Goal: Check status: Check status

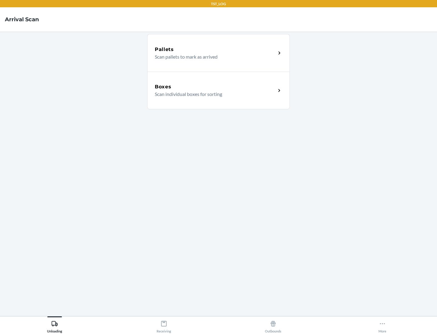
click at [215, 87] on div "Boxes" at bounding box center [215, 86] width 121 height 7
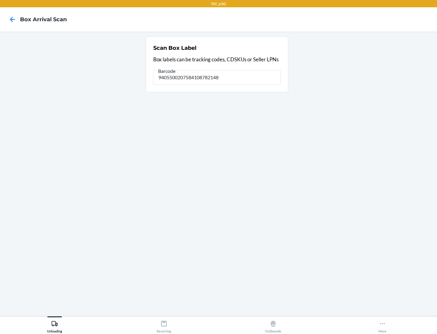
type input "9405500207584108782148"
